Goal: Check status

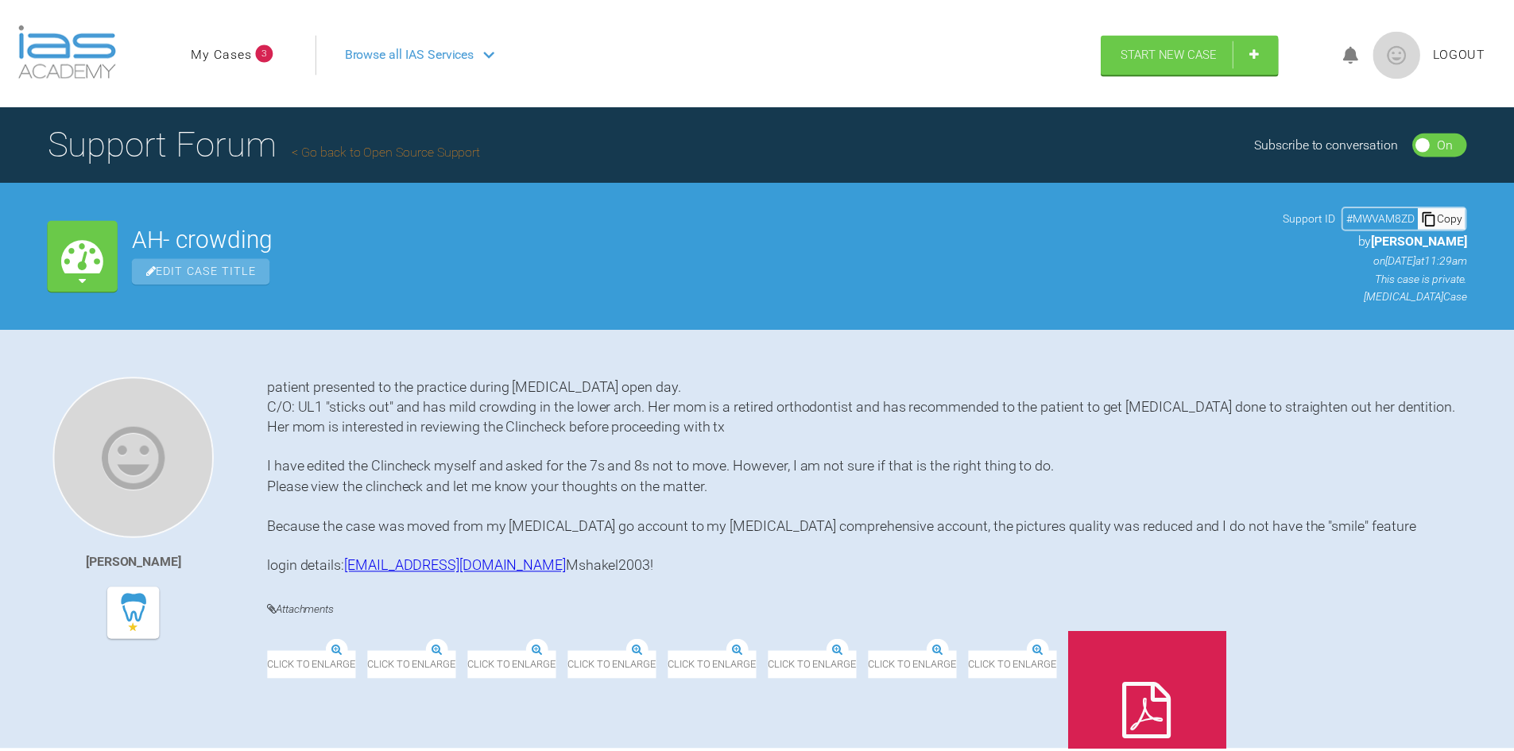
scroll to position [4200, 0]
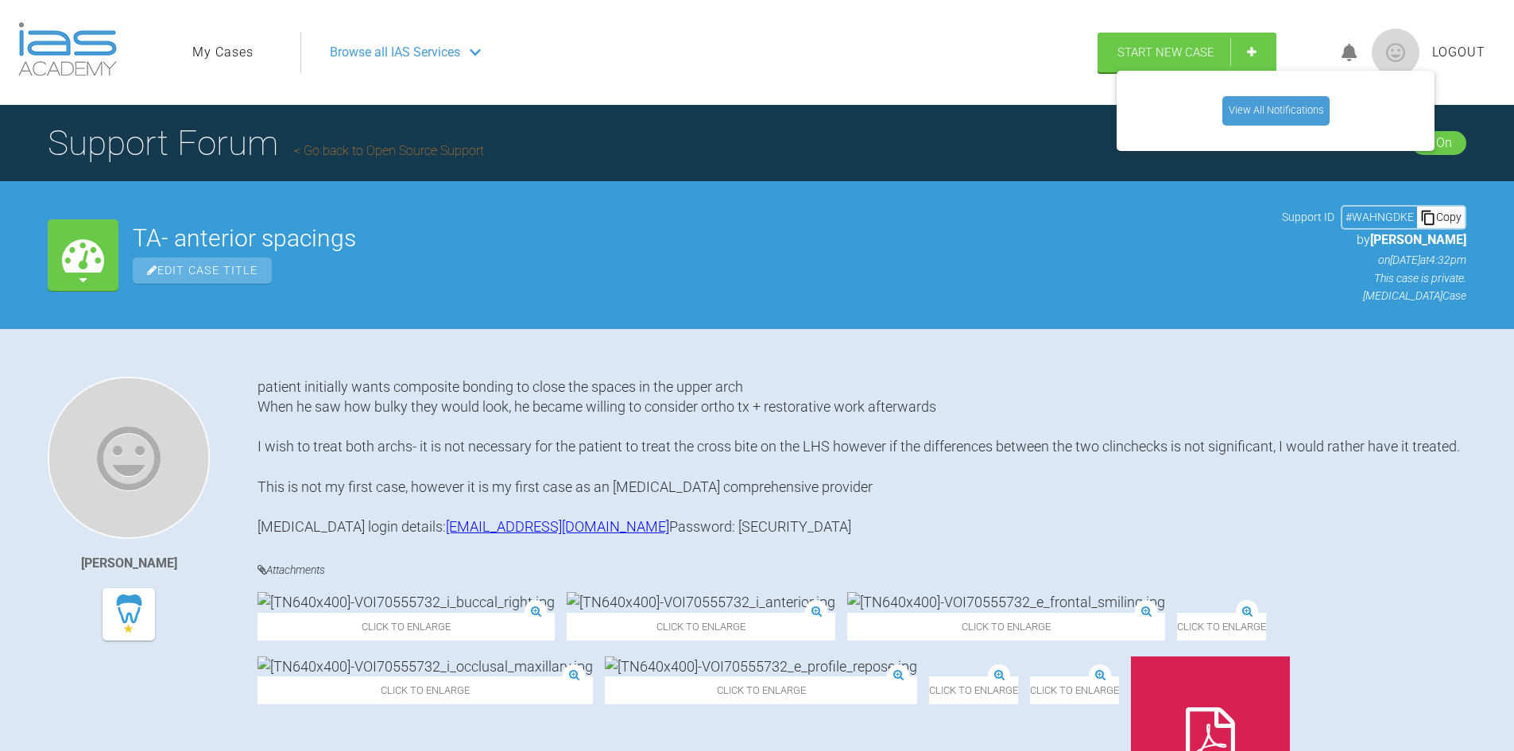
scroll to position [397, 0]
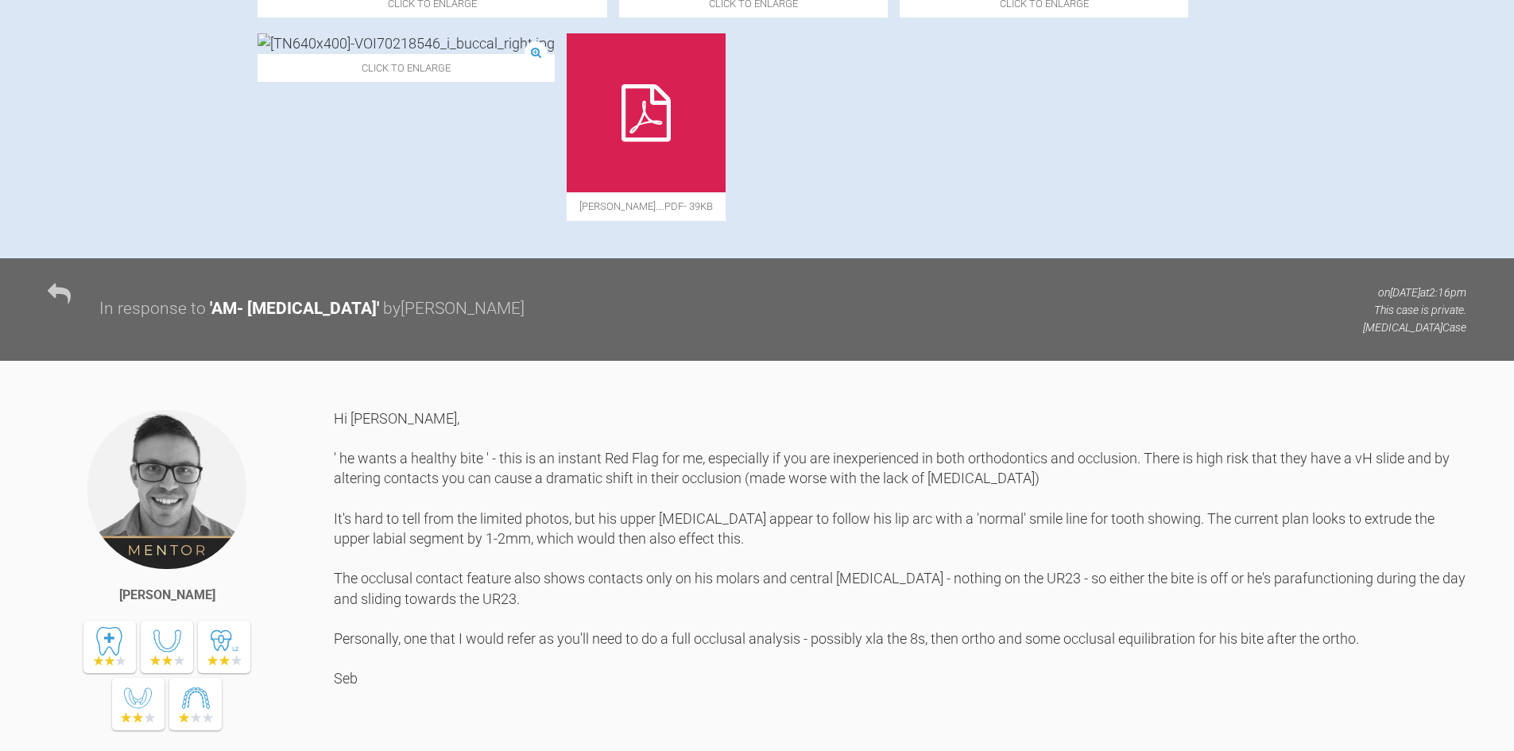
scroll to position [359, 0]
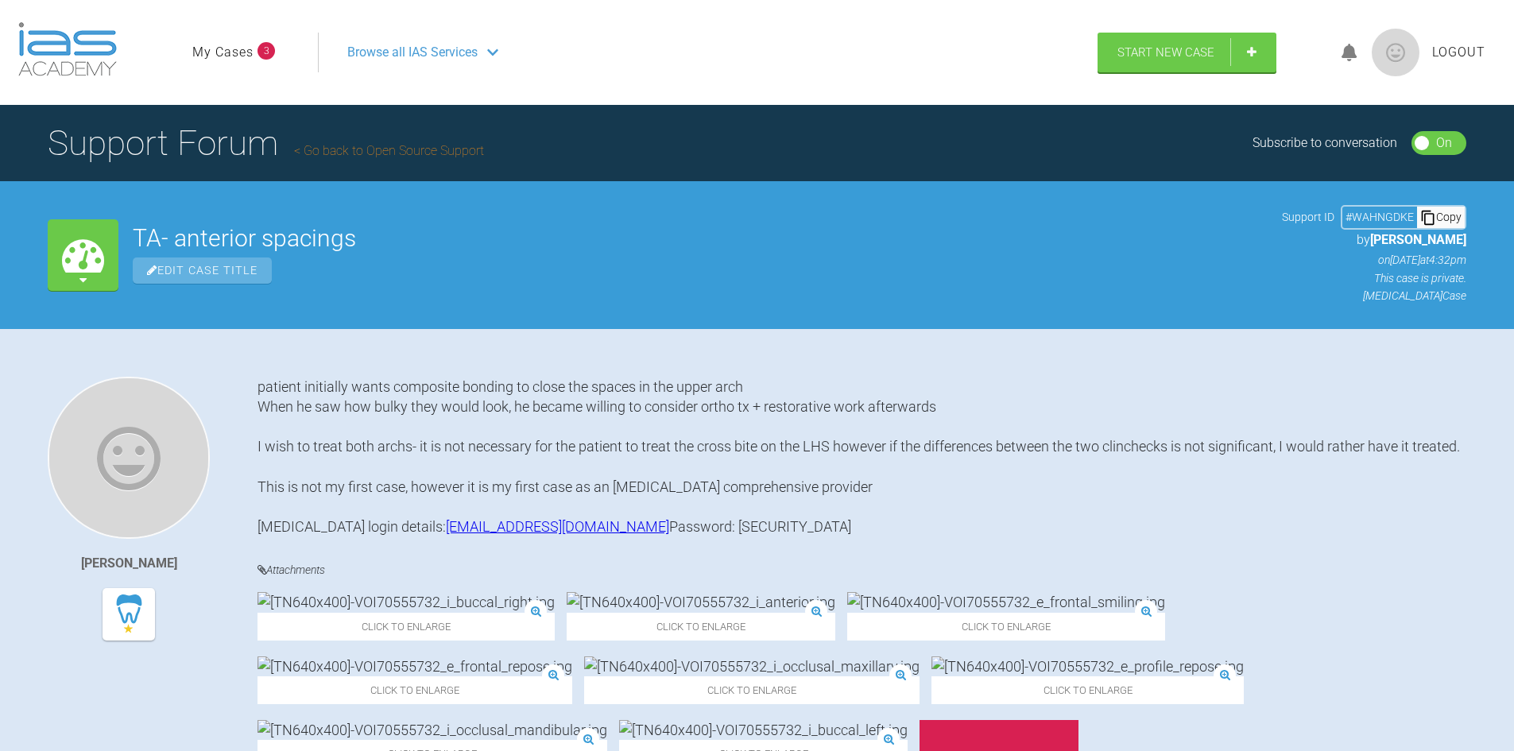
scroll to position [397, 0]
